Goal: Check status

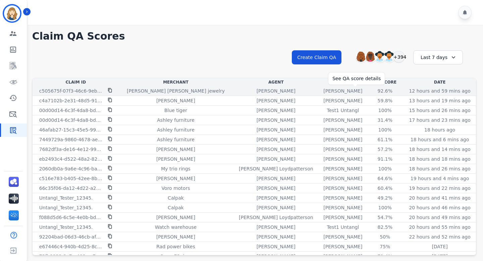
click at [370, 91] on div "92.6%" at bounding box center [385, 91] width 30 height 7
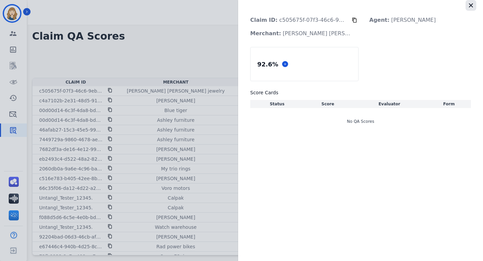
click at [472, 6] on icon "button" at bounding box center [471, 5] width 4 height 4
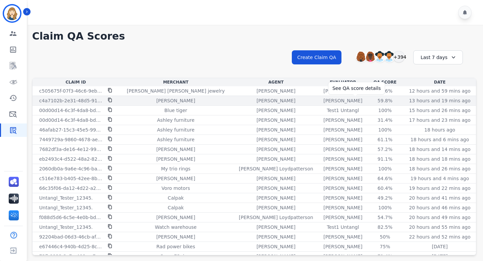
click at [370, 100] on div "59.8%" at bounding box center [385, 100] width 30 height 7
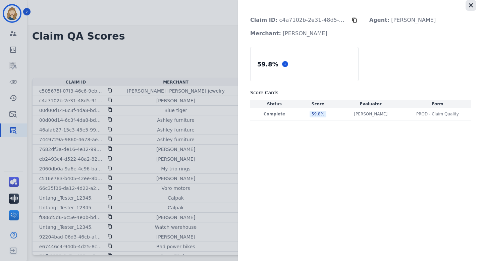
click at [473, 7] on icon "button" at bounding box center [471, 5] width 4 height 4
